Goal: Task Accomplishment & Management: Use online tool/utility

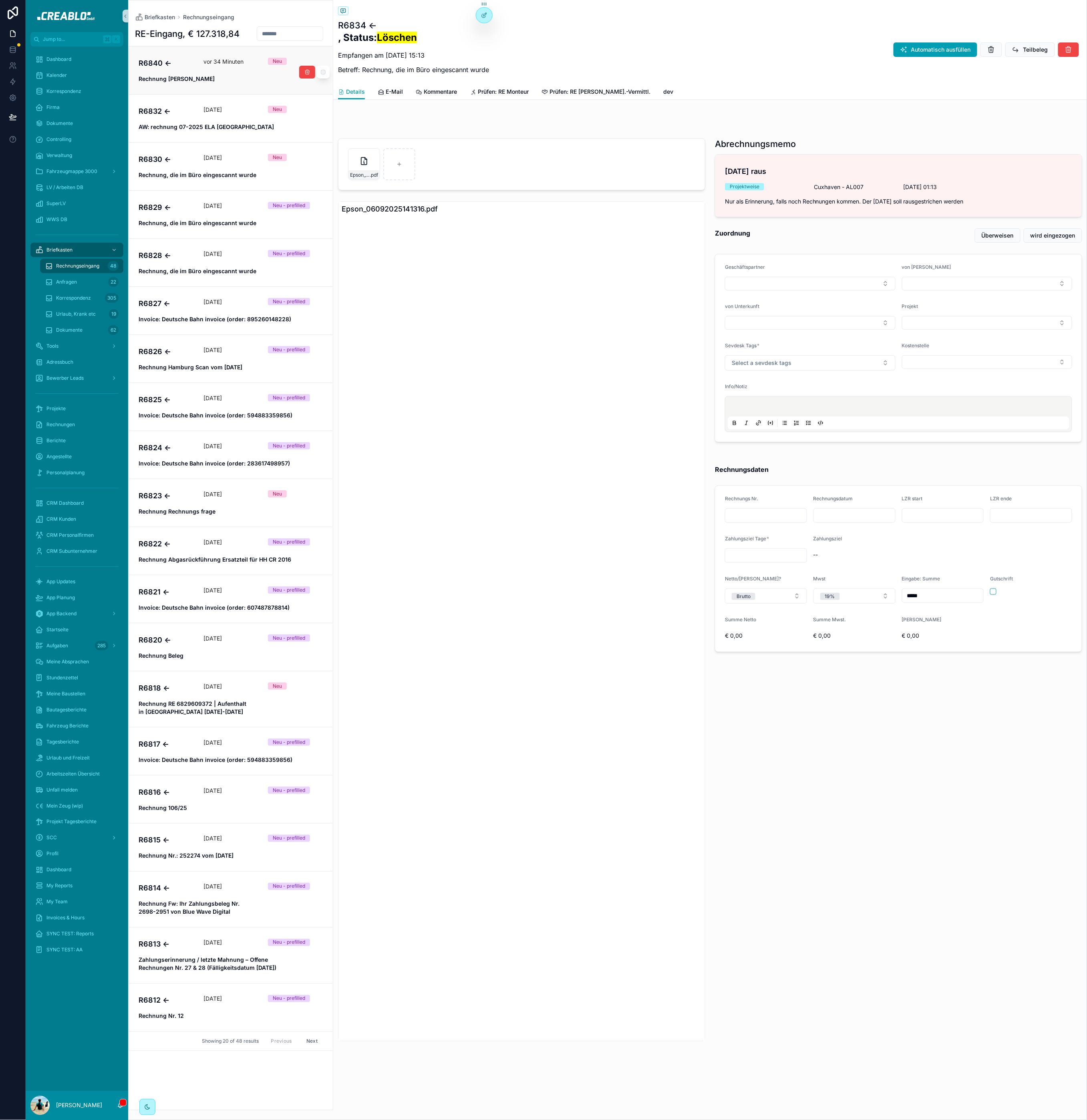
click at [188, 79] on span "Rechnung [PERSON_NAME]" at bounding box center [231, 79] width 184 height 8
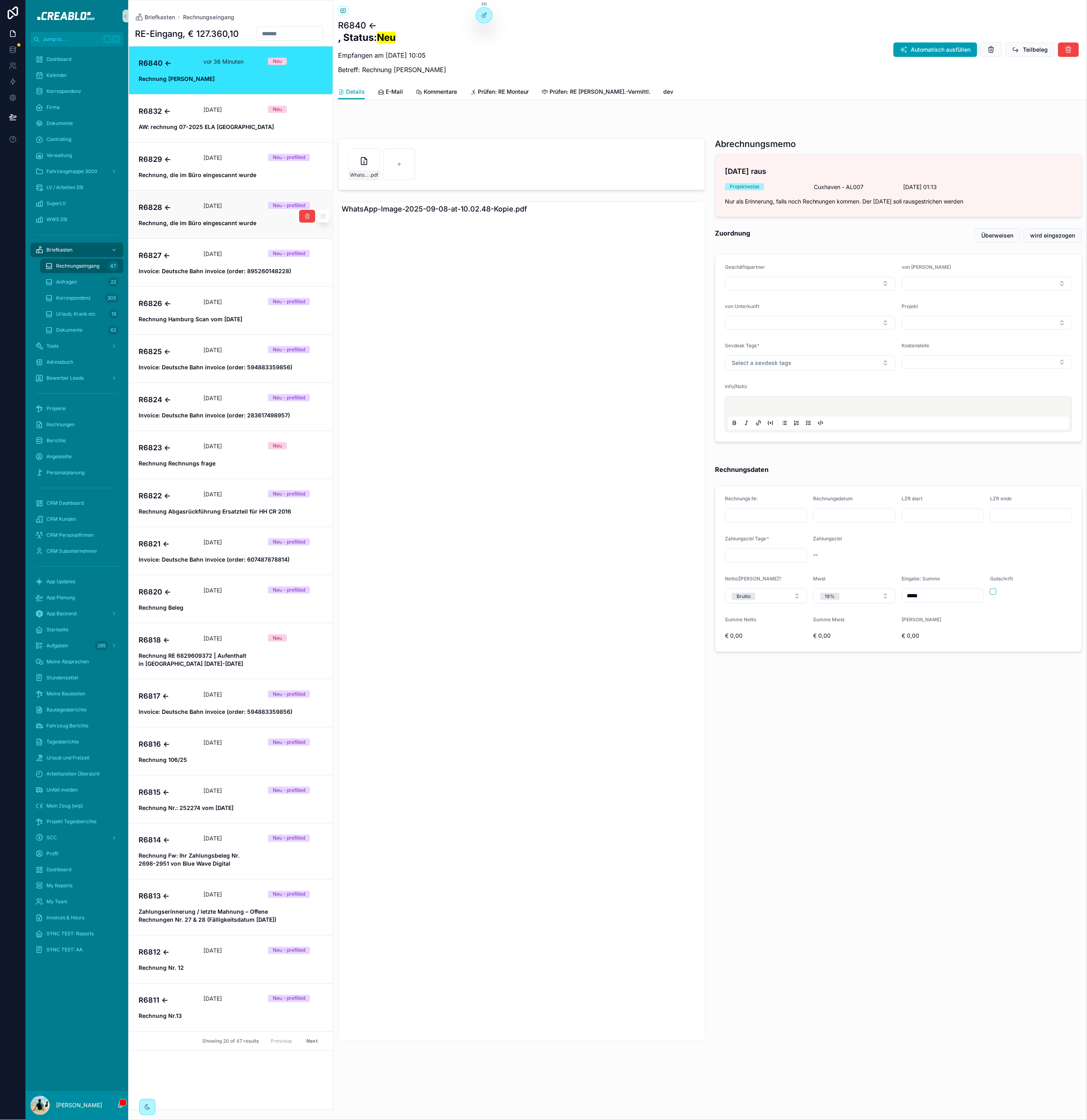
drag, startPoint x: 386, startPoint y: 210, endPoint x: 229, endPoint y: 207, distance: 157.0
click at [386, 210] on div "WhatsApp-Image-2025-09-08-at-10.02.48-Kopie.pdf" at bounding box center [521, 209] width 366 height 14
click at [185, 113] on h4 "R6832 ←" at bounding box center [166, 111] width 55 height 11
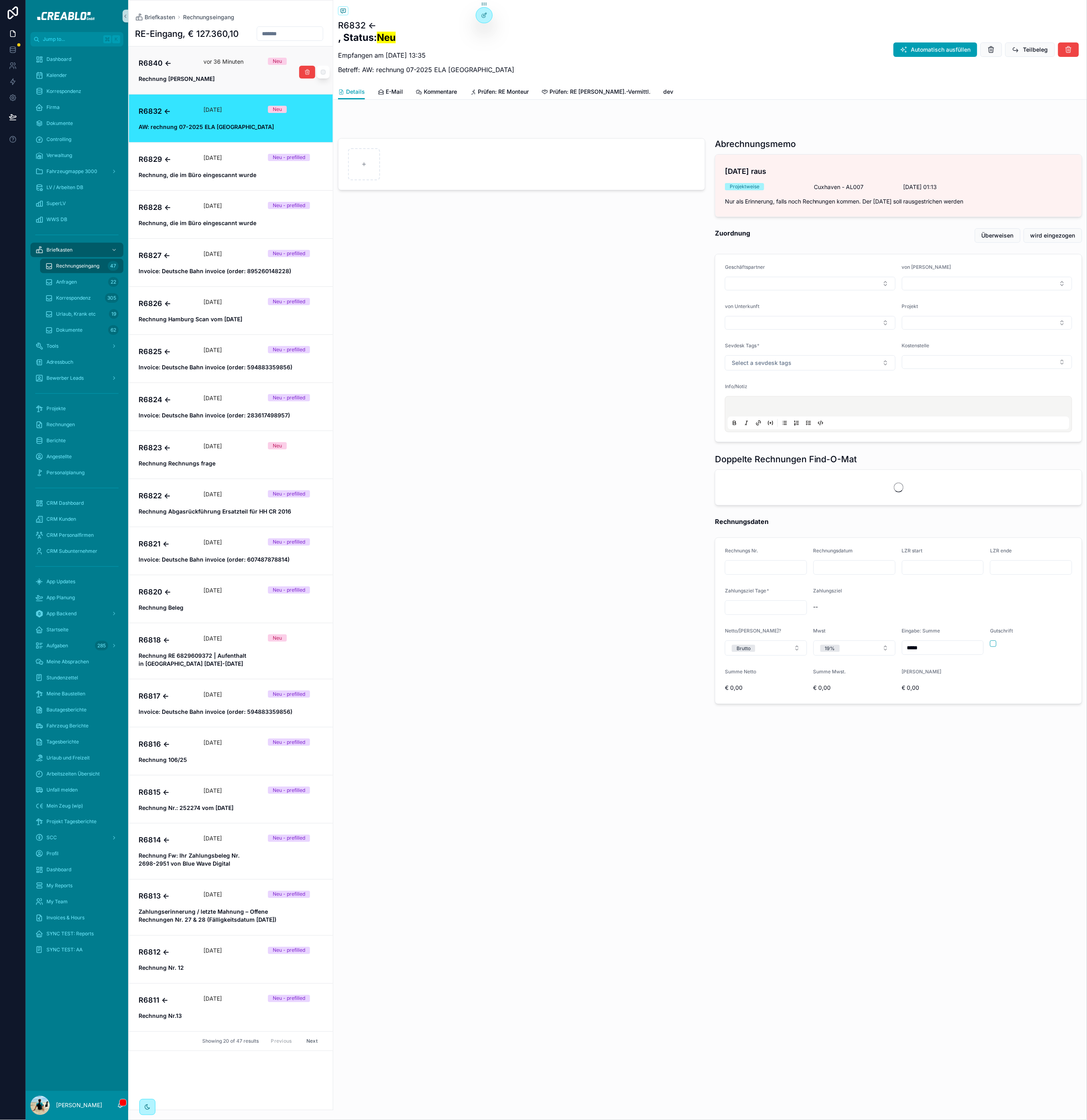
click at [188, 88] on link "R6840 ← vor 36 Minuten Neu Rechnung [PERSON_NAME]" at bounding box center [231, 70] width 204 height 48
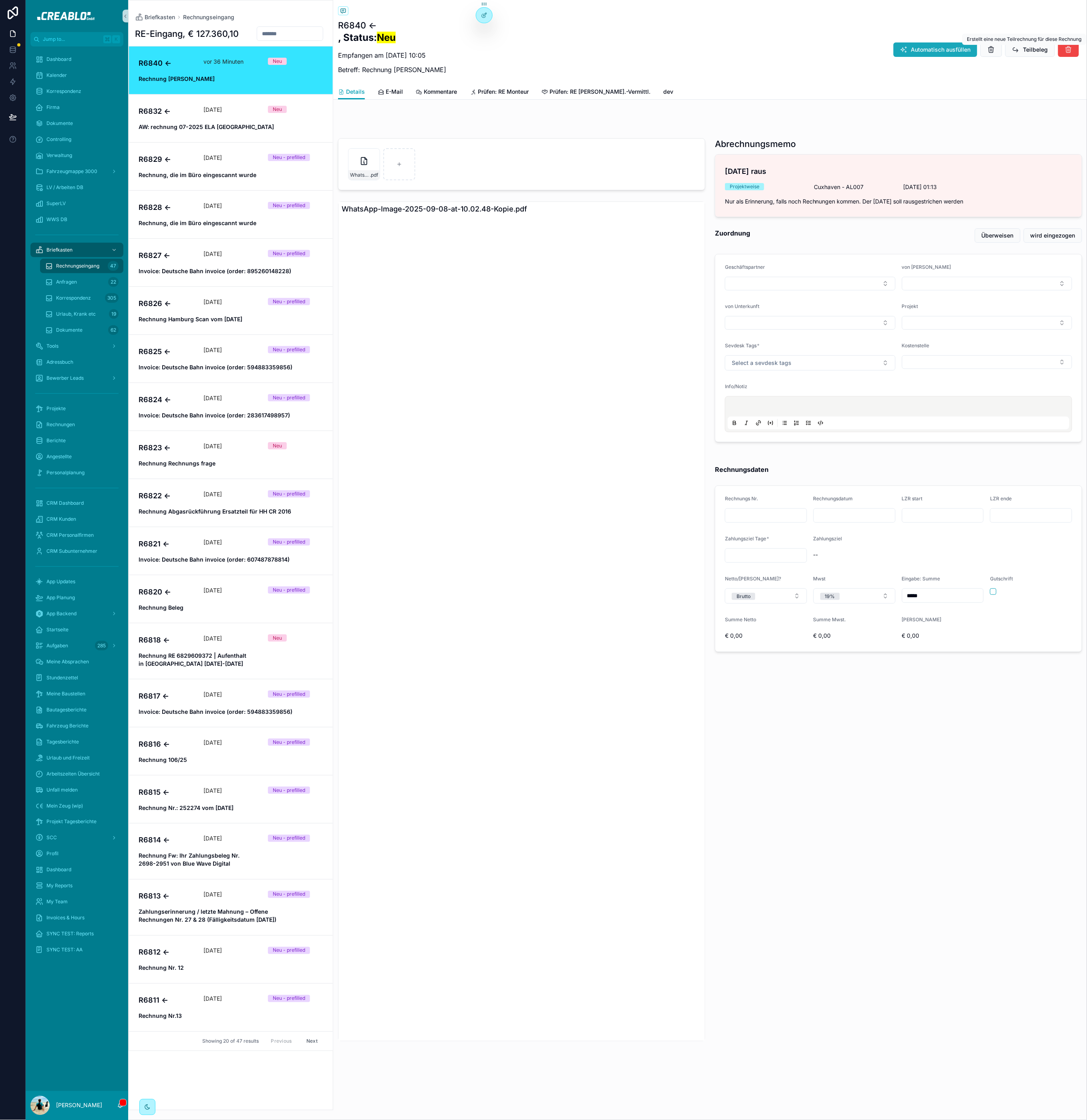
click at [954, 50] on span "Automatisch ausfüllen" at bounding box center [941, 50] width 60 height 8
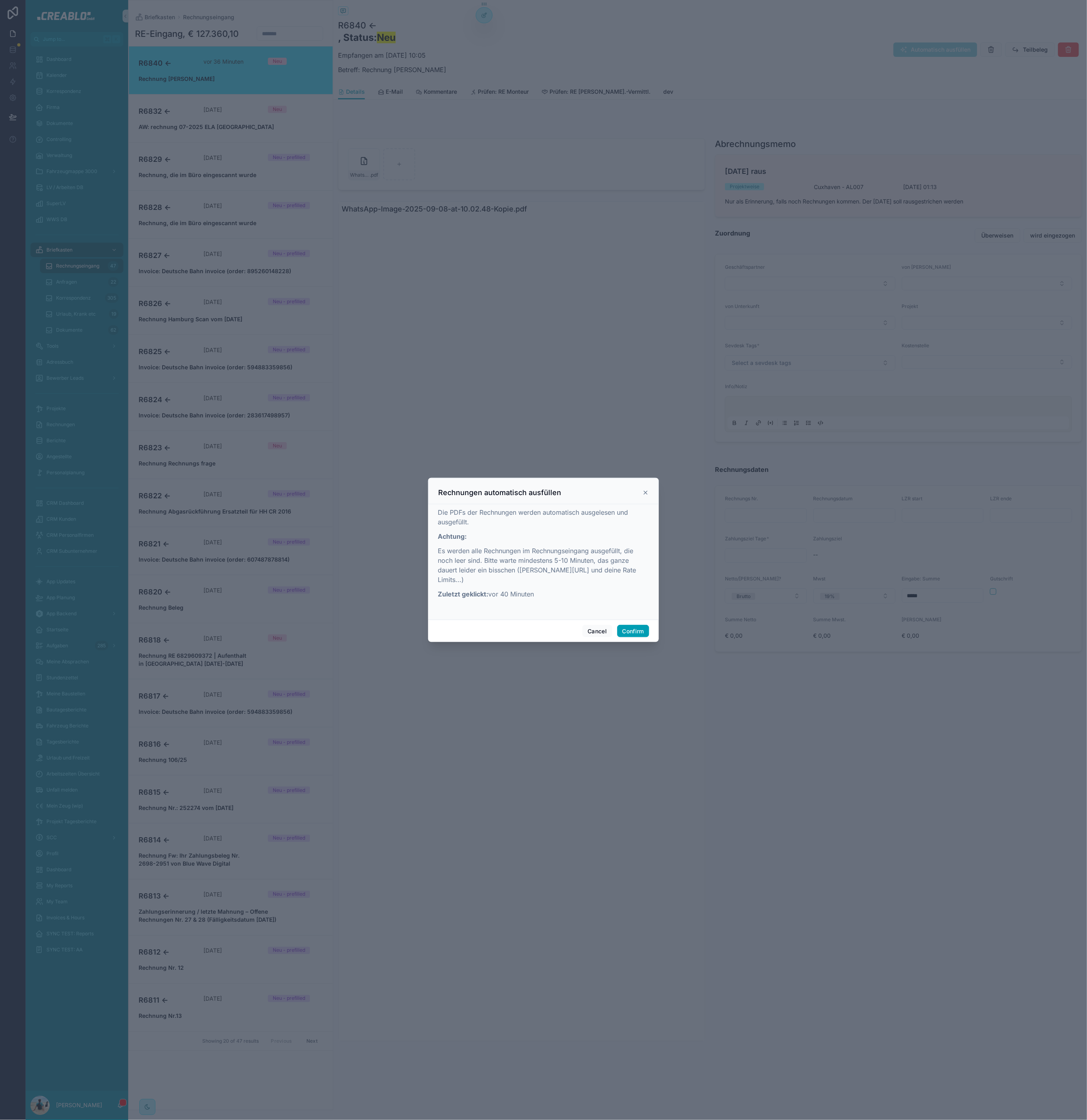
click at [645, 495] on icon at bounding box center [645, 493] width 6 height 6
